Goal: Task Accomplishment & Management: Complete application form

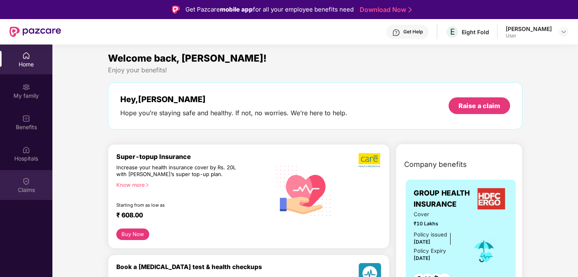
click at [25, 181] on img at bounding box center [26, 181] width 8 height 8
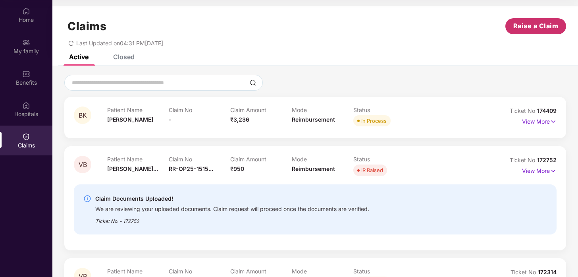
click at [546, 23] on span "Raise a Claim" at bounding box center [535, 26] width 45 height 10
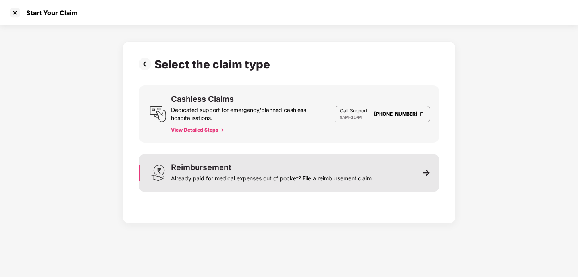
click at [221, 166] on div "Reimbursement" at bounding box center [201, 167] width 60 height 8
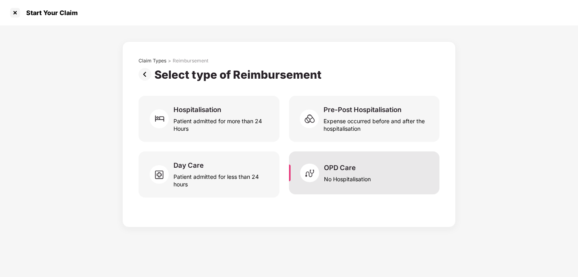
click at [335, 170] on div "OPD Care" at bounding box center [340, 167] width 32 height 9
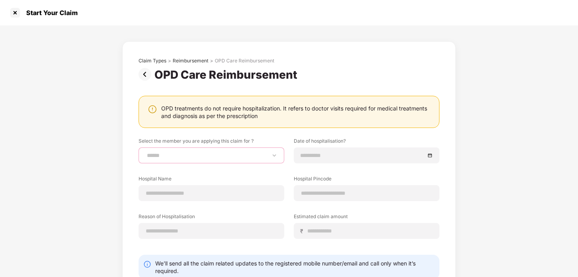
click at [200, 152] on select "**********" at bounding box center [211, 155] width 132 height 6
select select "**********"
click at [145, 152] on select "**********" at bounding box center [211, 155] width 132 height 6
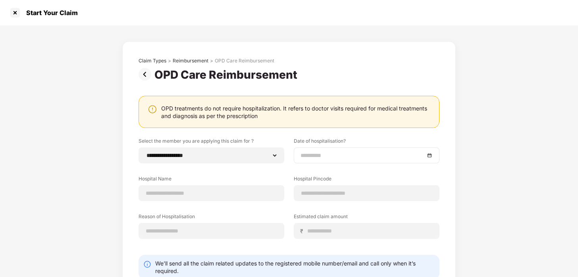
click at [324, 154] on input at bounding box center [363, 155] width 124 height 9
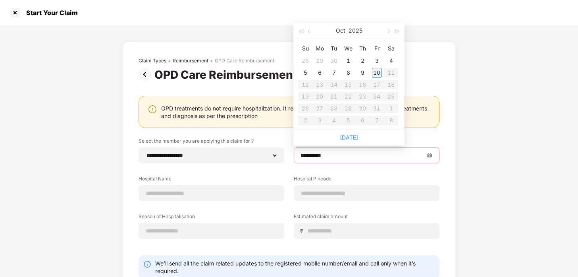
type input "**********"
click at [376, 70] on div "10" at bounding box center [377, 73] width 10 height 10
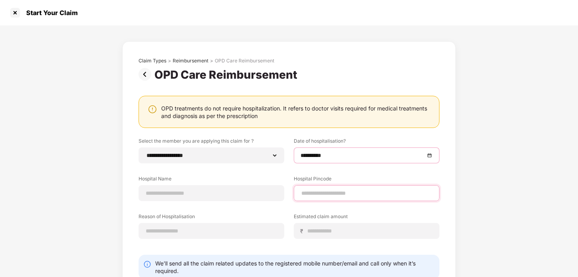
click at [322, 197] on input at bounding box center [367, 193] width 132 height 8
type input "******"
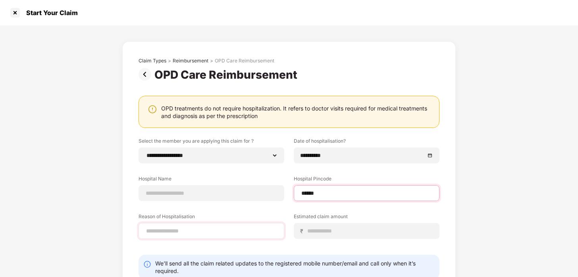
select select "*********"
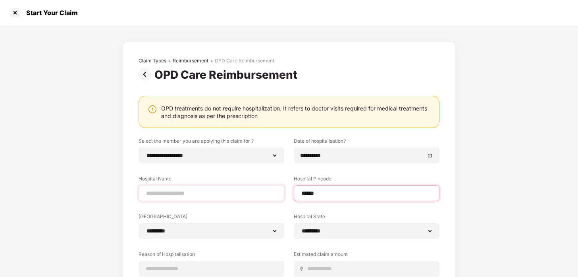
type input "******"
click at [222, 196] on input at bounding box center [211, 193] width 132 height 8
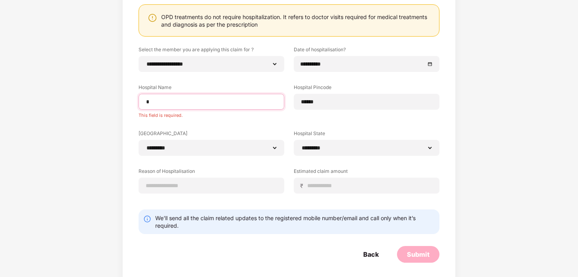
scroll to position [89, 0]
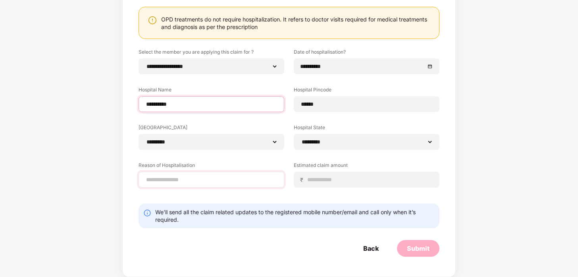
type input "**********"
click at [208, 177] on input at bounding box center [211, 179] width 132 height 8
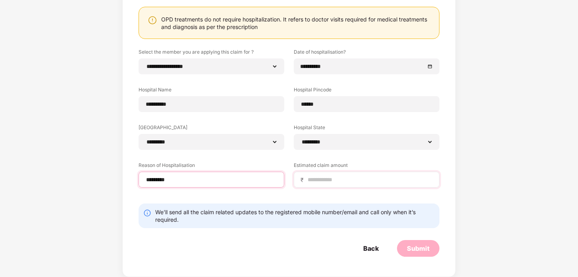
type input "*********"
click at [351, 180] on input at bounding box center [370, 179] width 126 height 8
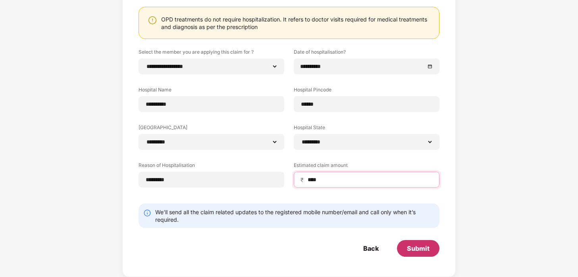
type input "****"
click at [411, 248] on div "Submit" at bounding box center [418, 248] width 23 height 9
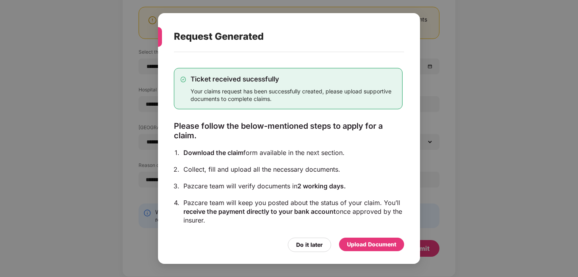
click at [372, 242] on div "Upload Document" at bounding box center [371, 244] width 49 height 9
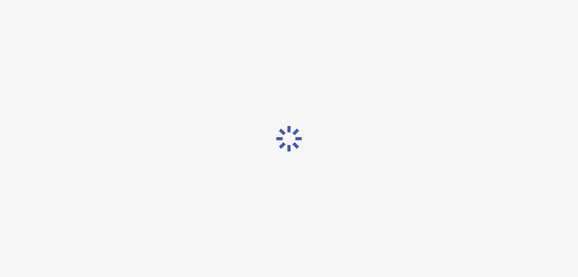
scroll to position [0, 0]
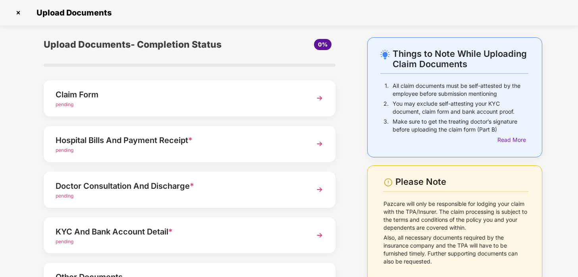
click at [167, 139] on div "Hospital Bills And Payment Receipt *" at bounding box center [179, 140] width 246 height 13
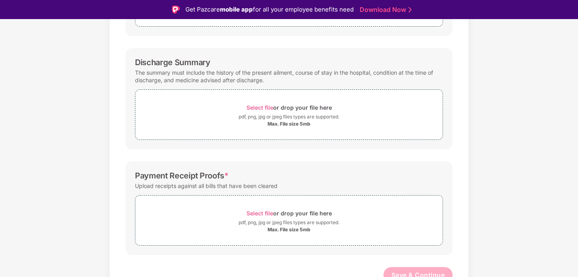
scroll to position [206, 0]
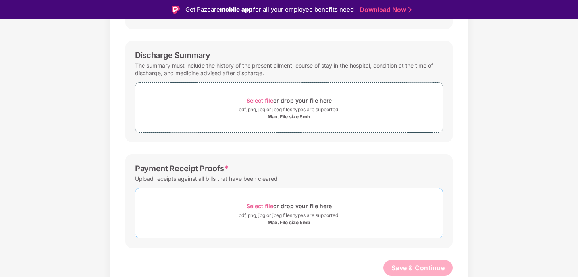
click at [262, 204] on span "Select file" at bounding box center [260, 205] width 27 height 7
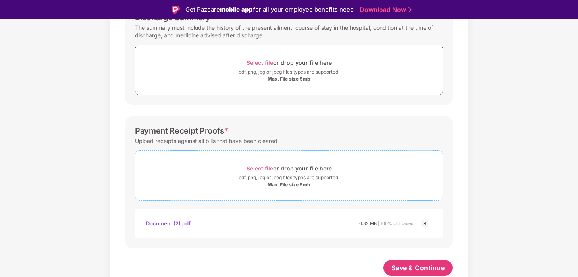
scroll to position [243, 0]
click at [262, 166] on span "Select file" at bounding box center [260, 168] width 27 height 7
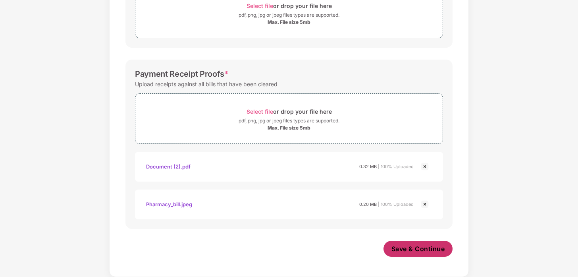
scroll to position [281, 0]
click at [406, 250] on span "Save & Continue" at bounding box center [418, 248] width 54 height 9
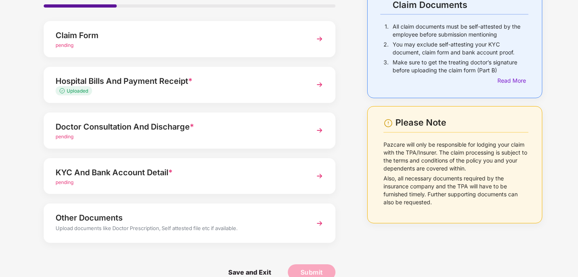
scroll to position [61, 0]
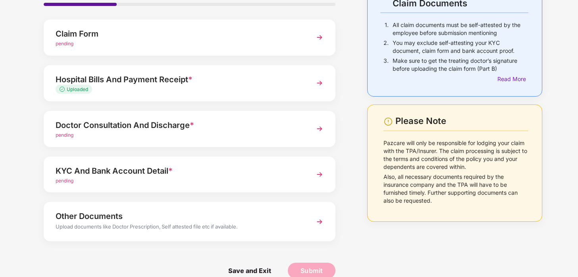
click at [175, 129] on div "Doctor Consultation And Discharge *" at bounding box center [179, 125] width 246 height 13
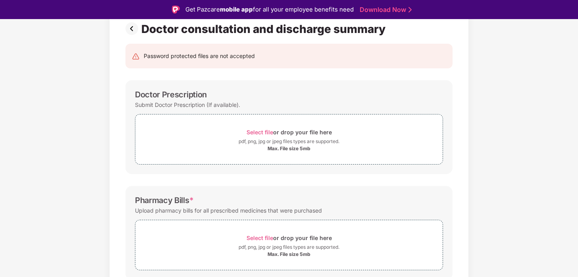
scroll to position [75, 0]
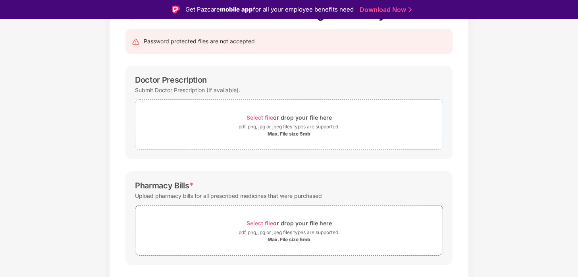
click at [249, 117] on span "Select file" at bounding box center [260, 117] width 27 height 7
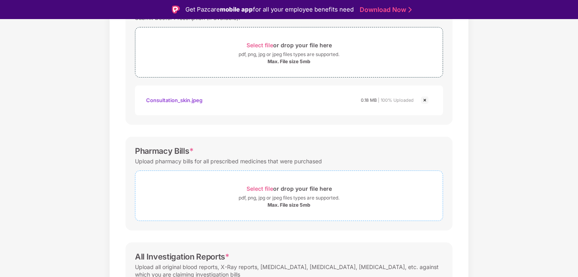
scroll to position [148, 0]
click at [260, 191] on span "Select file" at bounding box center [260, 187] width 27 height 7
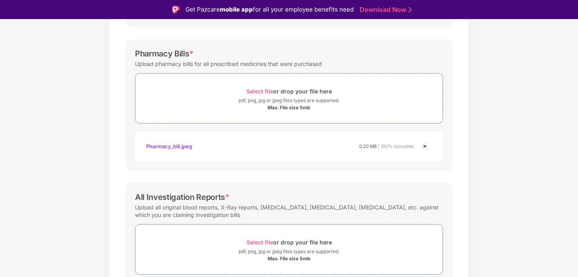
scroll to position [281, 0]
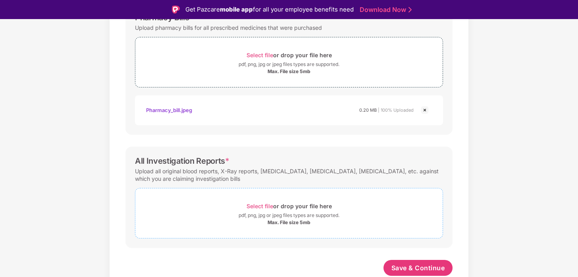
click at [259, 200] on span "Select file or drop your file here pdf, png, jpg or jpeg files types are suppor…" at bounding box center [288, 213] width 307 height 38
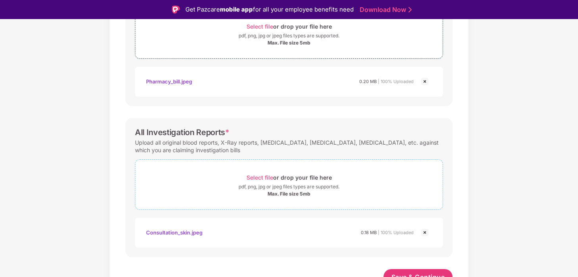
scroll to position [319, 0]
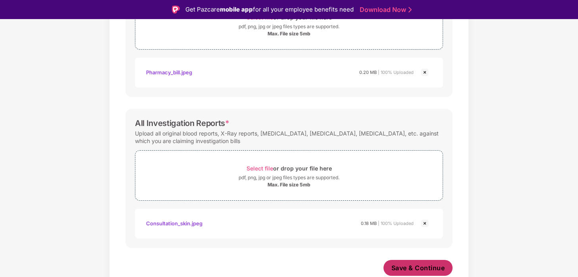
click at [410, 267] on span "Save & Continue" at bounding box center [418, 267] width 54 height 9
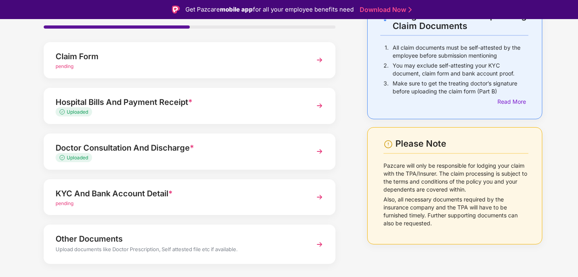
scroll to position [74, 0]
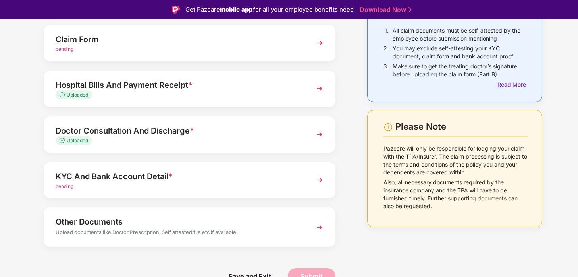
click at [180, 183] on div "pending" at bounding box center [179, 187] width 246 height 8
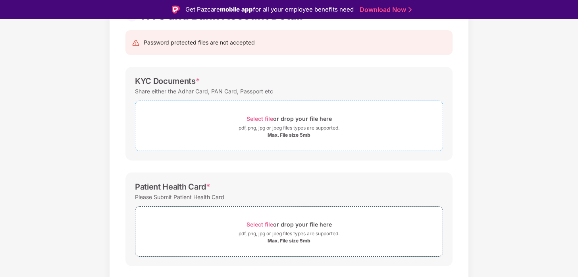
click at [253, 128] on div "pdf, png, jpg or jpeg files types are supported." at bounding box center [289, 128] width 101 height 8
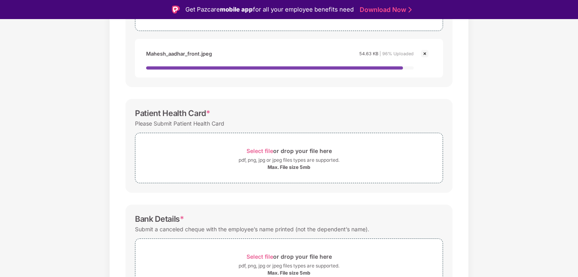
scroll to position [223, 0]
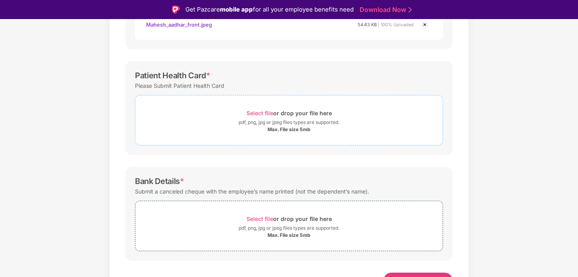
click at [262, 114] on span "Select file" at bounding box center [260, 113] width 27 height 7
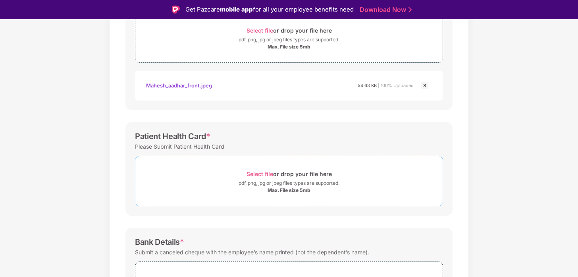
scroll to position [166, 0]
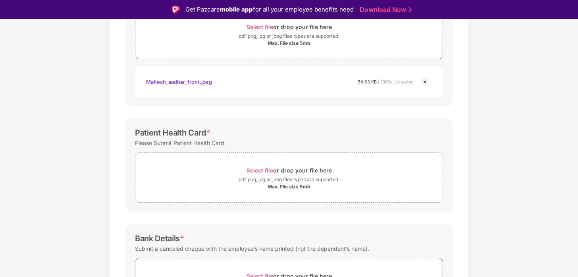
click at [212, 169] on div "Select file or drop your file here" at bounding box center [288, 170] width 307 height 11
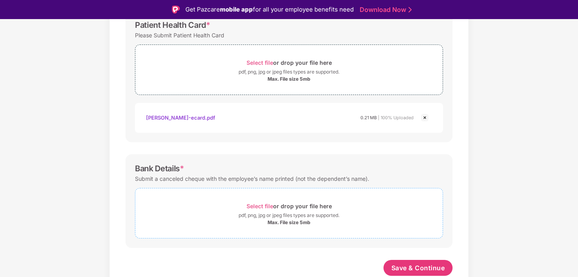
click at [275, 202] on div "Select file or drop your file here" at bounding box center [289, 205] width 85 height 11
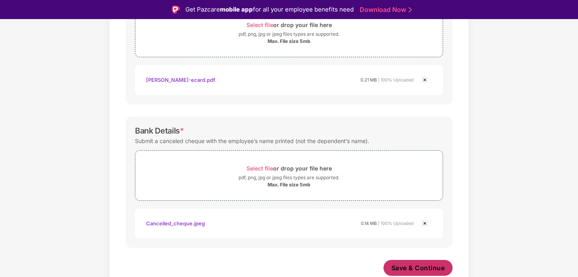
scroll to position [311, 0]
click at [414, 270] on span "Save & Continue" at bounding box center [418, 267] width 54 height 9
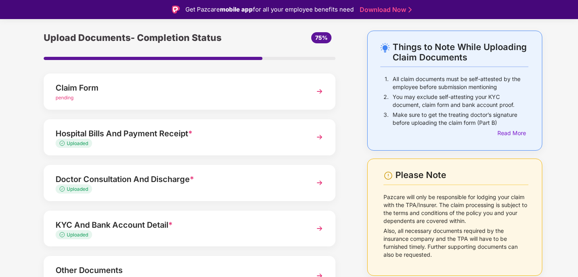
scroll to position [0, 0]
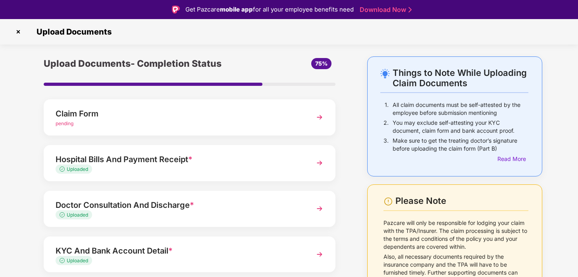
click at [288, 114] on div "Claim Form" at bounding box center [179, 113] width 246 height 13
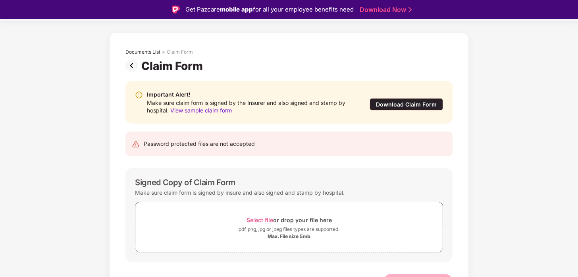
scroll to position [38, 0]
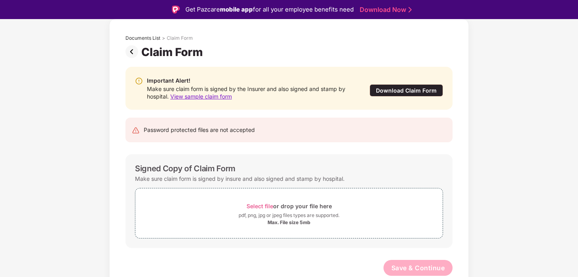
click at [408, 104] on div "Important Alert! Make sure claim form is signed by the Insurer and also signed …" at bounding box center [288, 88] width 327 height 43
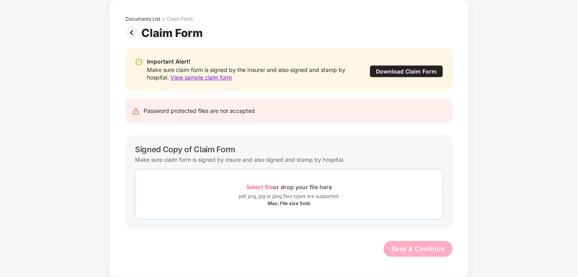
click at [253, 186] on span "Select file" at bounding box center [260, 186] width 27 height 7
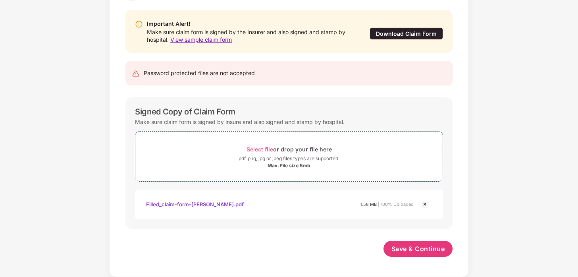
scroll to position [75, 0]
click at [412, 250] on span "Save & Continue" at bounding box center [418, 248] width 54 height 9
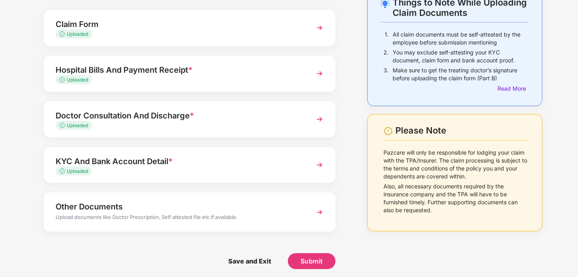
scroll to position [55, 0]
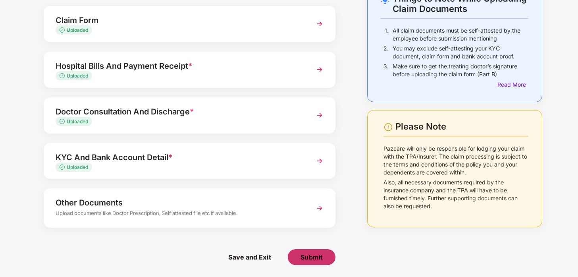
click at [317, 260] on span "Submit" at bounding box center [312, 256] width 23 height 9
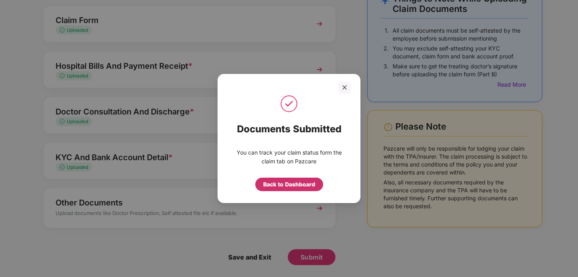
click at [277, 184] on div "Back to Dashboard" at bounding box center [289, 184] width 52 height 9
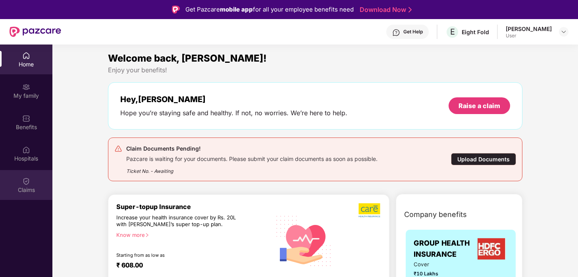
click at [27, 187] on div "Claims" at bounding box center [26, 190] width 52 height 8
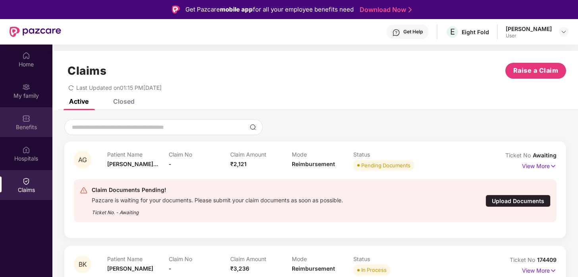
click at [30, 120] on img at bounding box center [26, 118] width 8 height 8
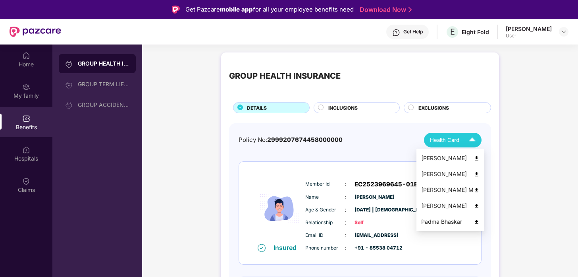
click at [455, 137] on span "Health Card" at bounding box center [444, 140] width 29 height 8
click at [455, 175] on div "Aiswarya Ganapathi" at bounding box center [450, 174] width 58 height 9
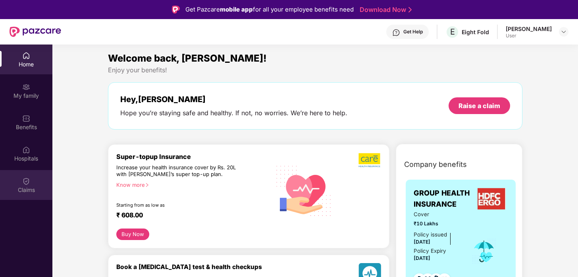
click at [38, 183] on div "Claims" at bounding box center [26, 185] width 52 height 30
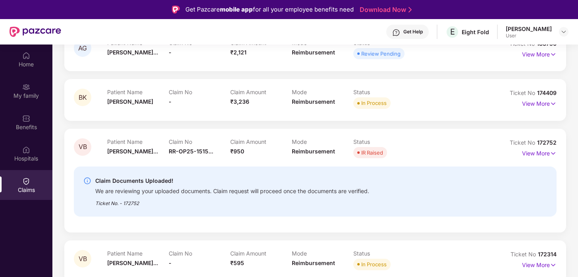
scroll to position [129, 0]
